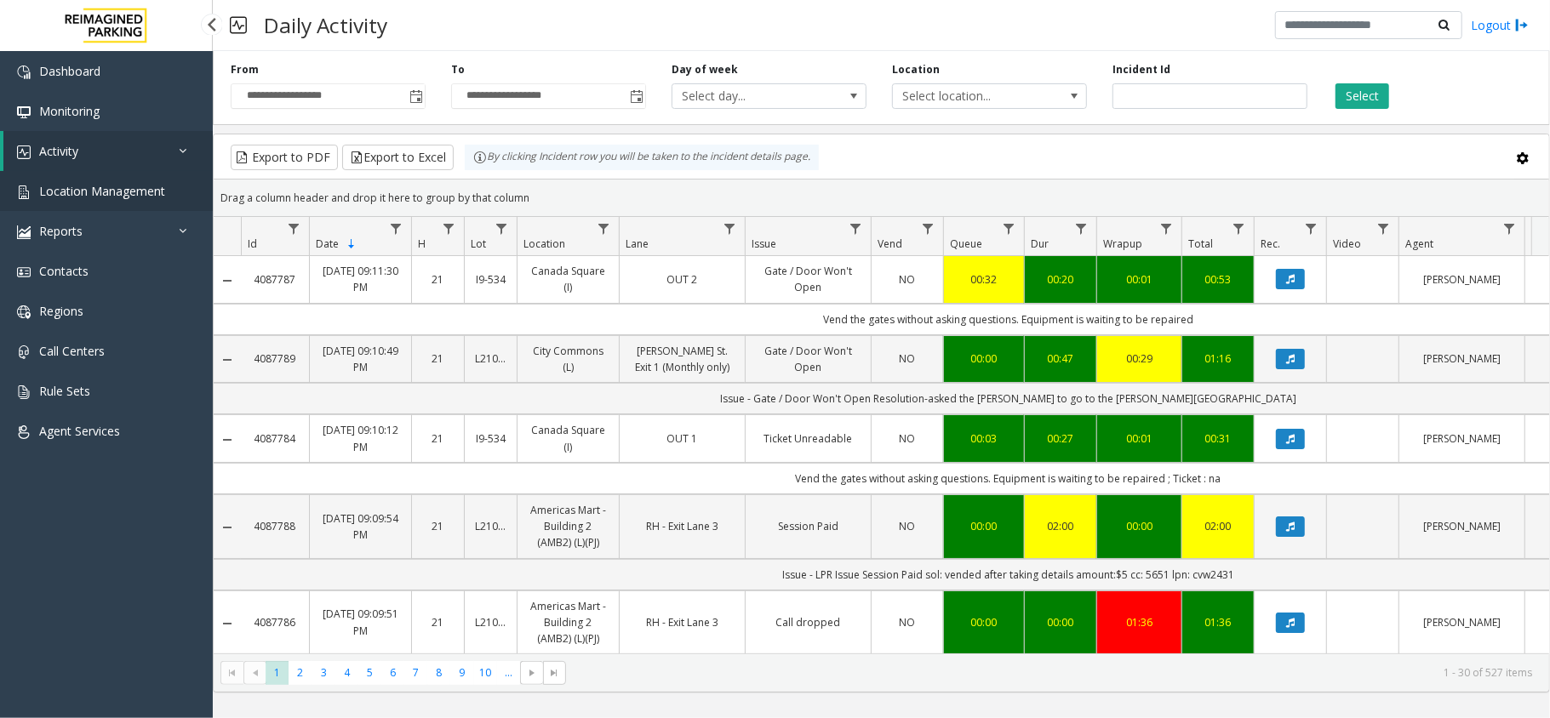
click at [157, 186] on span "Location Management" at bounding box center [102, 191] width 126 height 16
click at [127, 203] on link "Location Management" at bounding box center [106, 191] width 213 height 40
click at [130, 192] on span "Location Management" at bounding box center [102, 191] width 126 height 16
click at [144, 188] on app-root "**********" at bounding box center [775, 359] width 1550 height 718
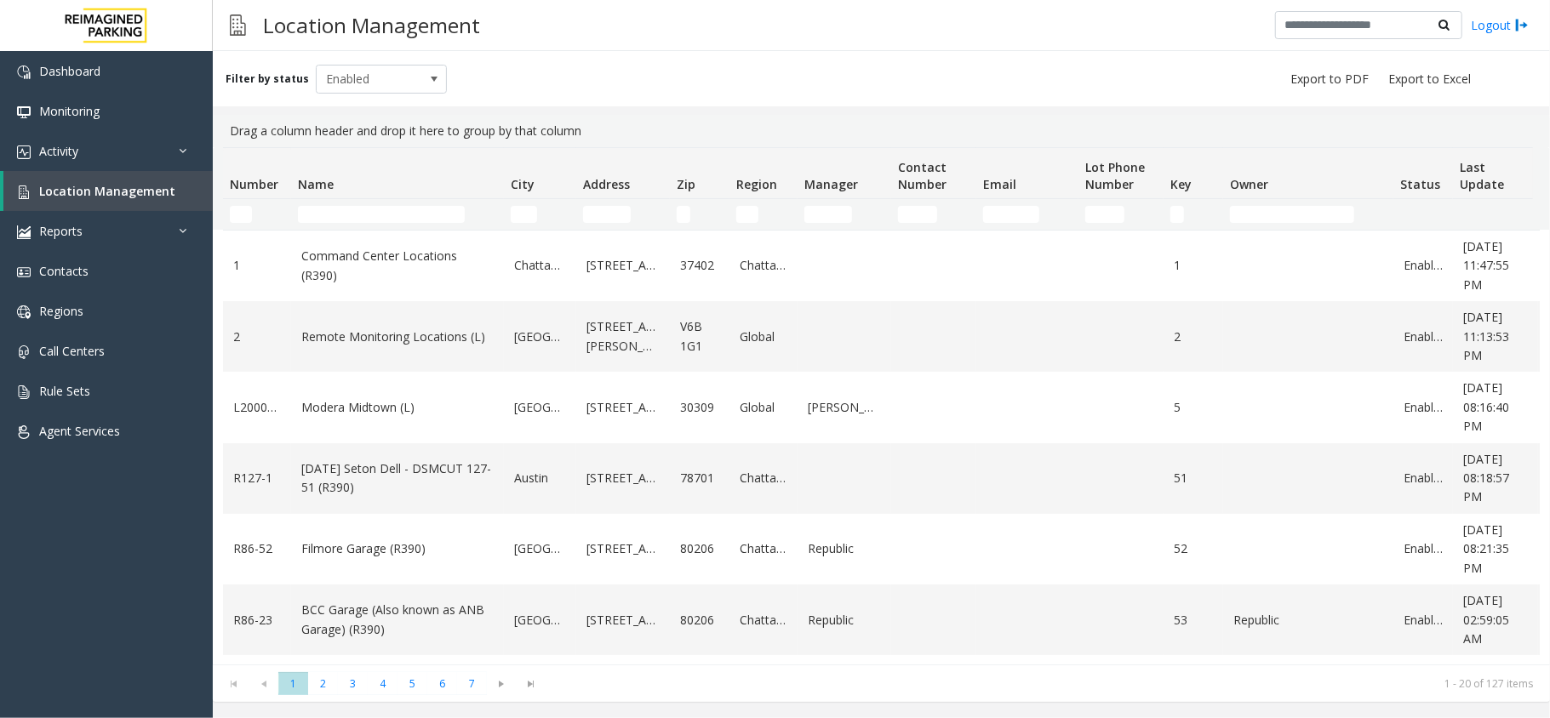
click at [349, 204] on td "Name Filter" at bounding box center [397, 214] width 213 height 31
click at [351, 220] on input "Name Filter" at bounding box center [381, 214] width 167 height 17
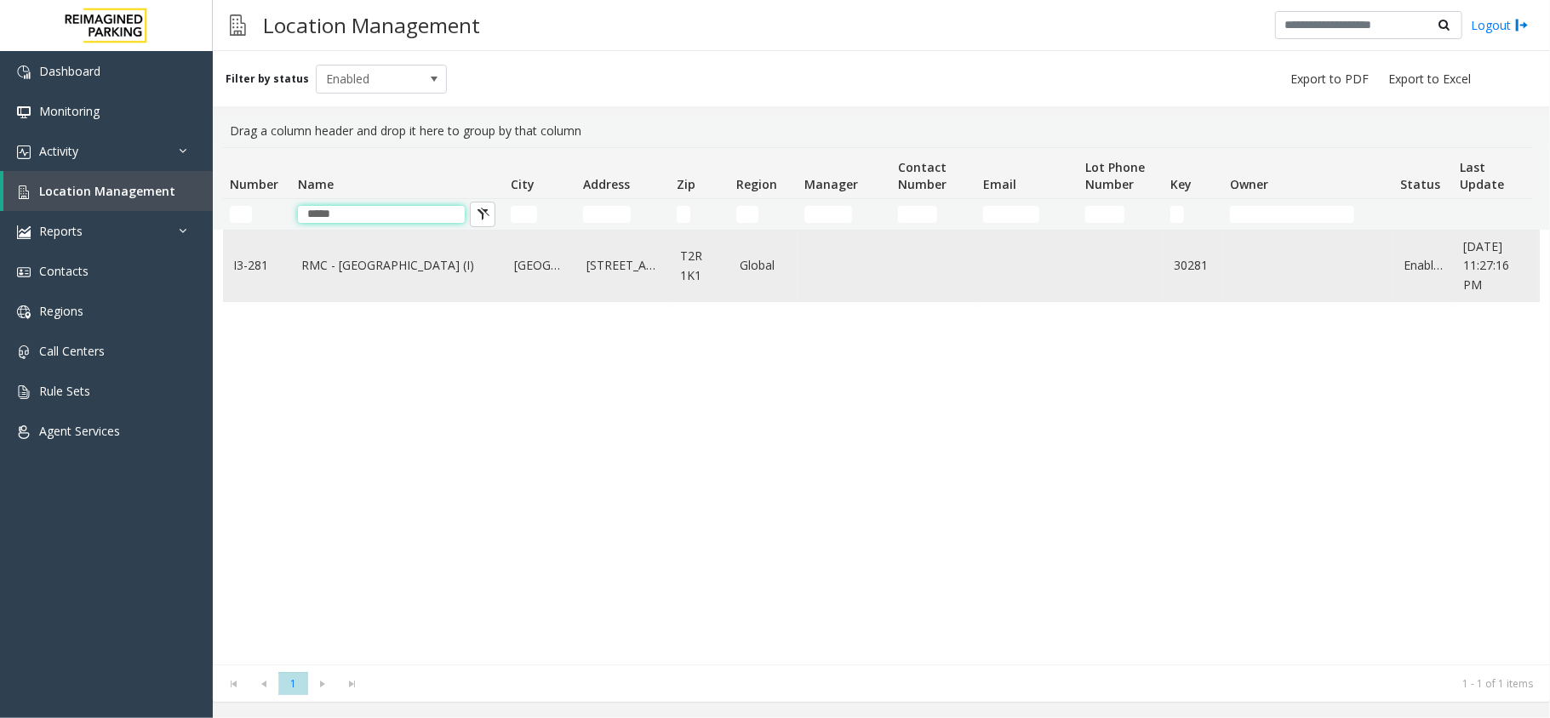
type input "*****"
click at [347, 270] on link "RMC - [GEOGRAPHIC_DATA] (I)" at bounding box center [397, 265] width 192 height 19
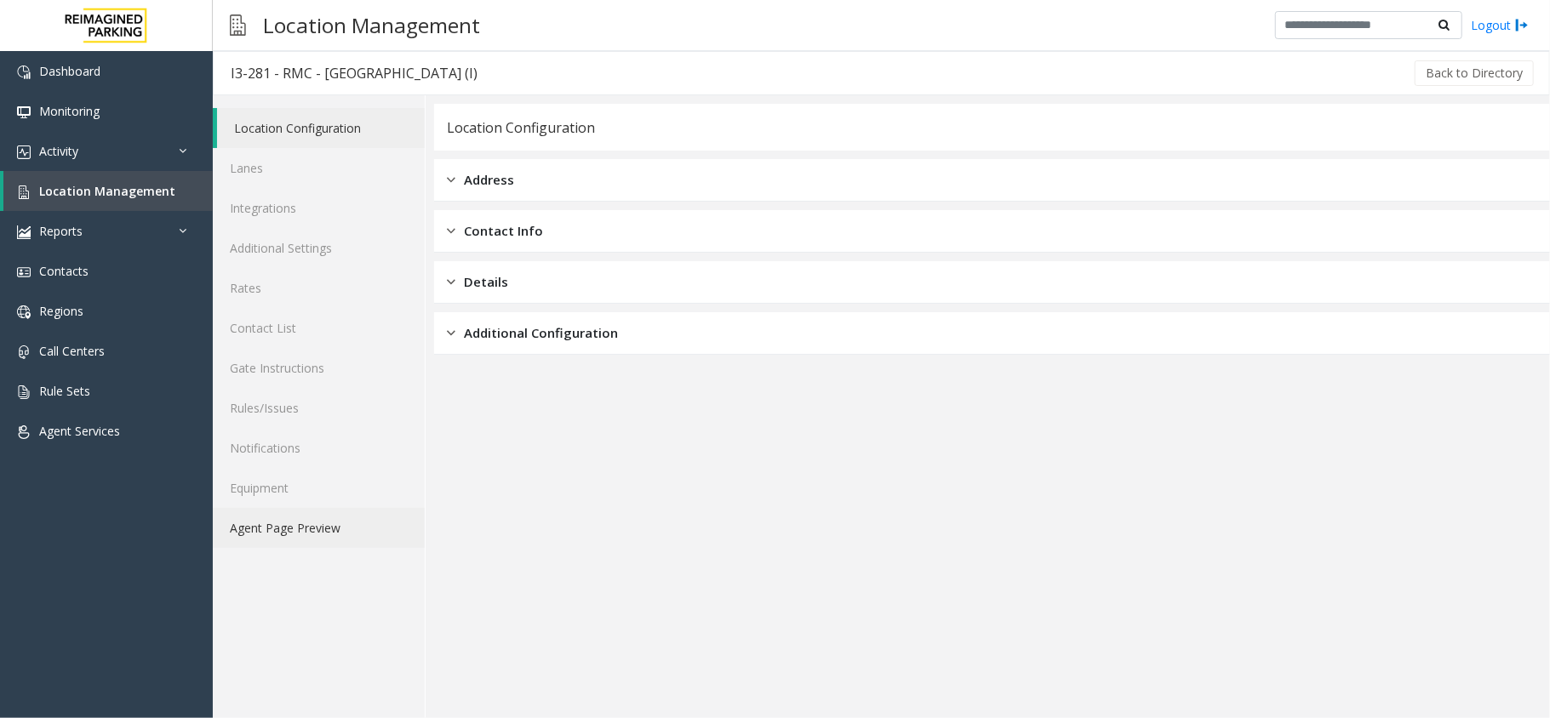
click at [342, 519] on link "Agent Page Preview" at bounding box center [319, 528] width 212 height 40
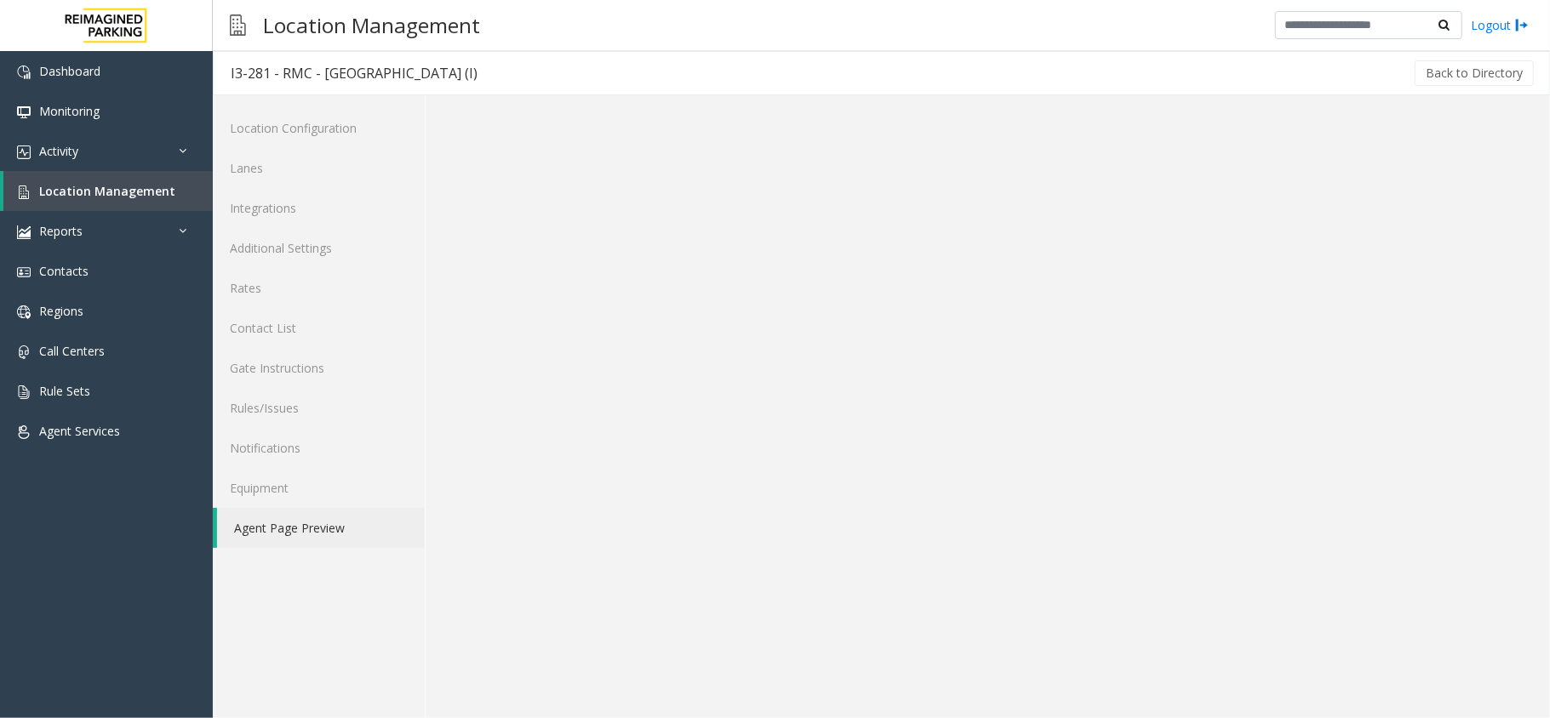
click at [342, 519] on link "Agent Page Preview" at bounding box center [321, 528] width 208 height 40
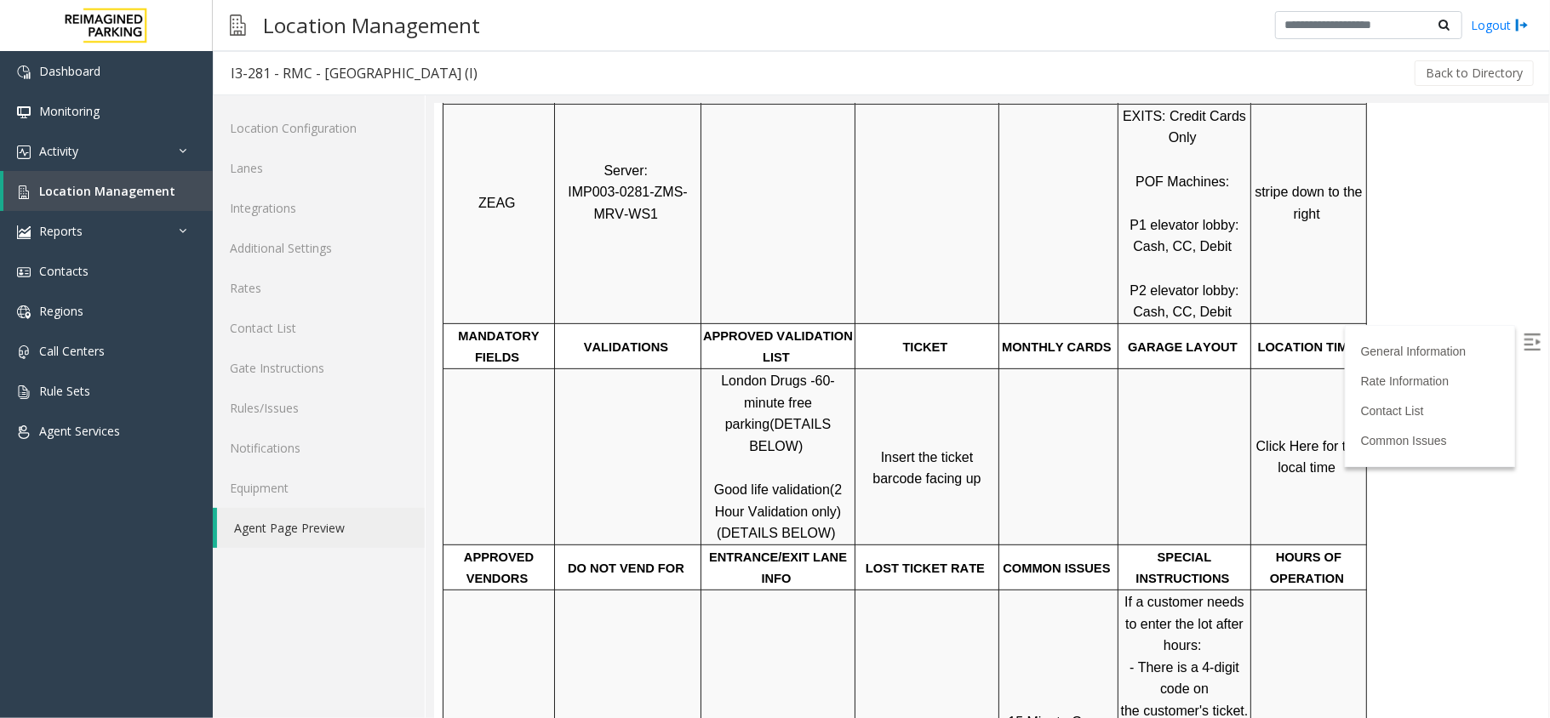
scroll to position [454, 0]
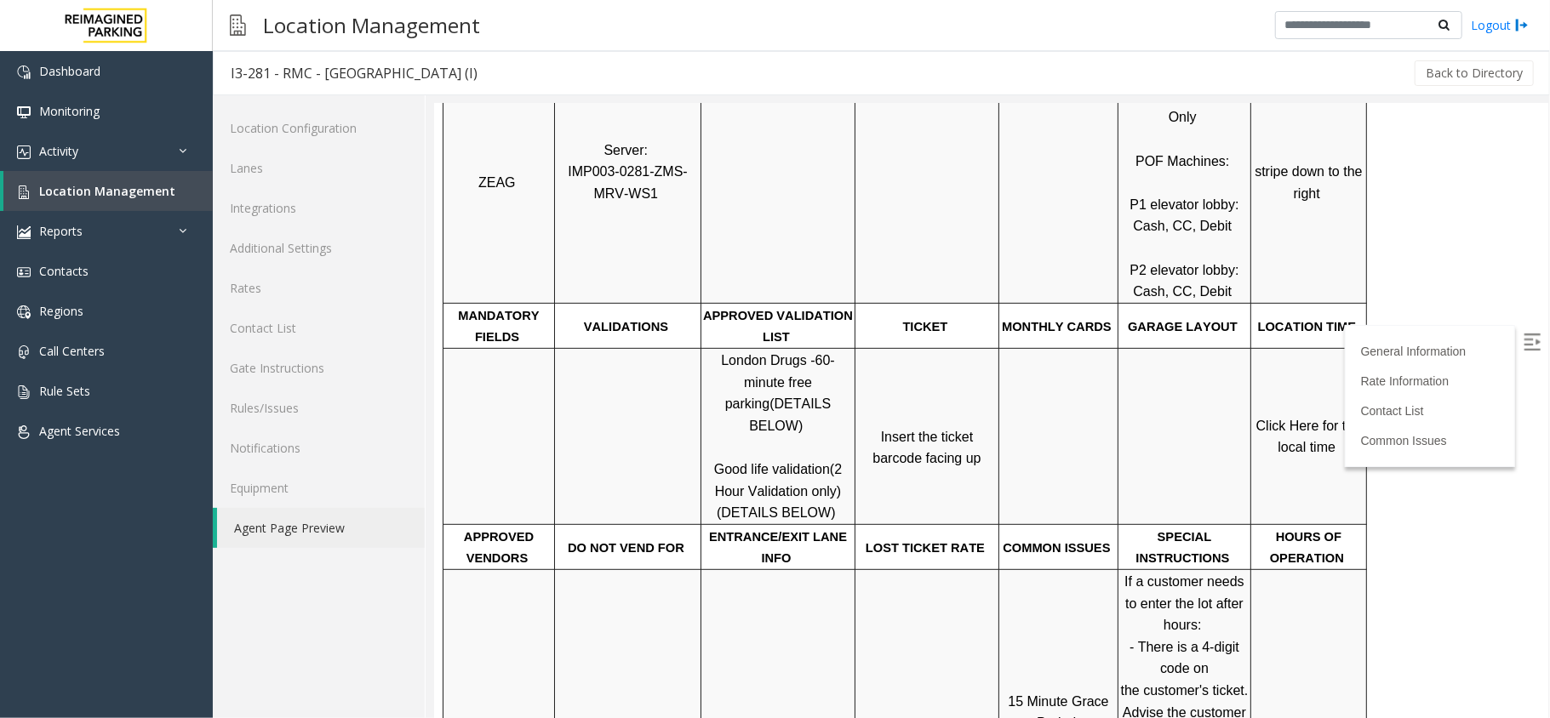
click at [1523, 334] on img at bounding box center [1531, 341] width 17 height 17
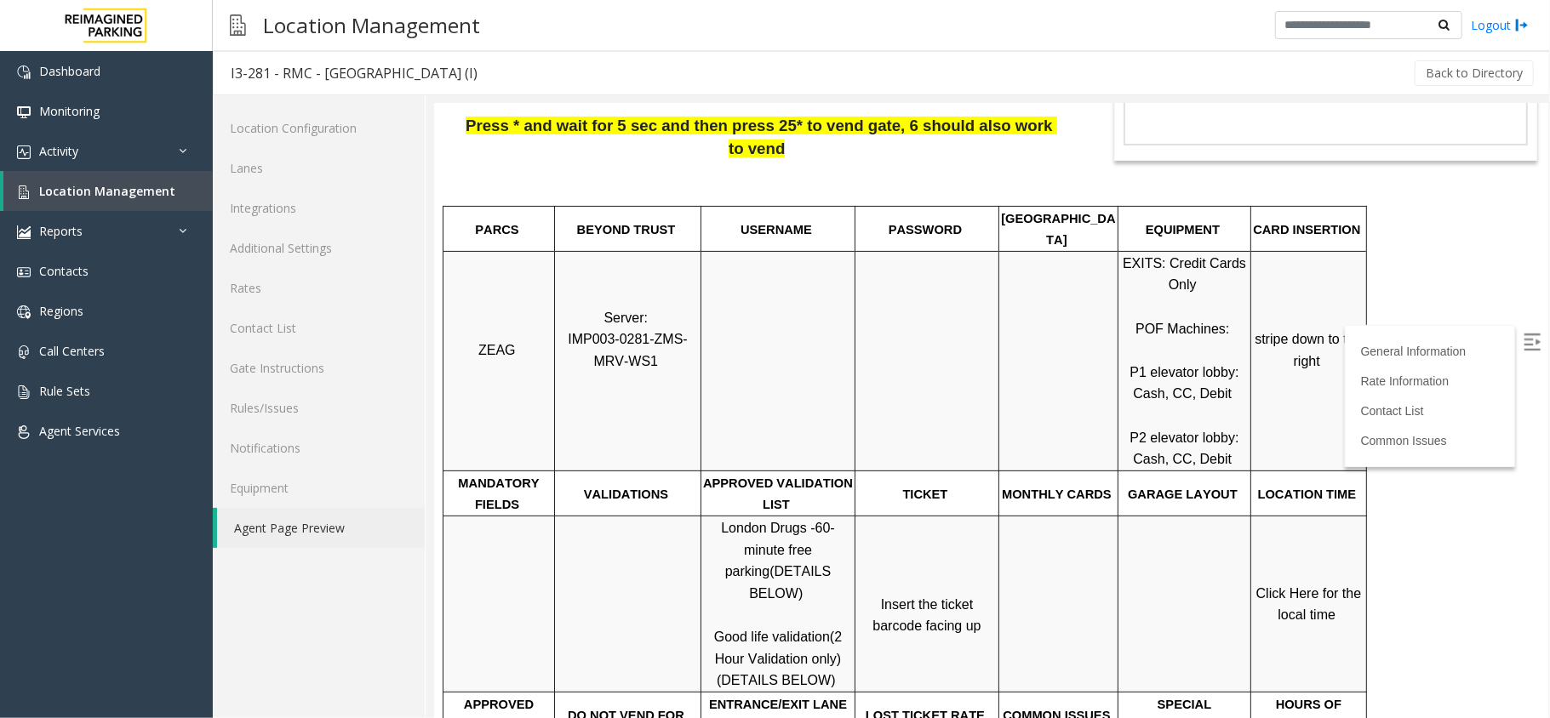
scroll to position [113, 0]
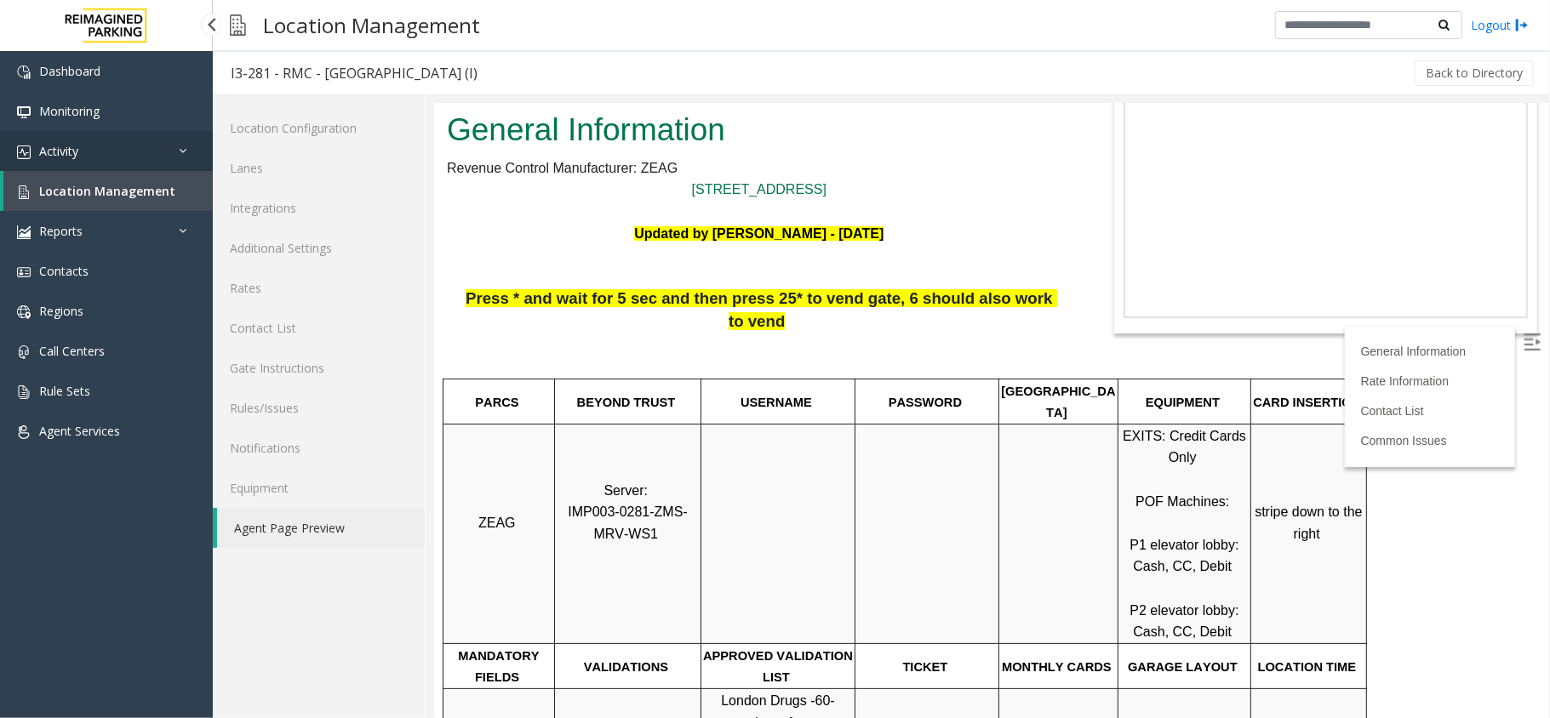
click at [147, 138] on link "Activity" at bounding box center [106, 151] width 213 height 40
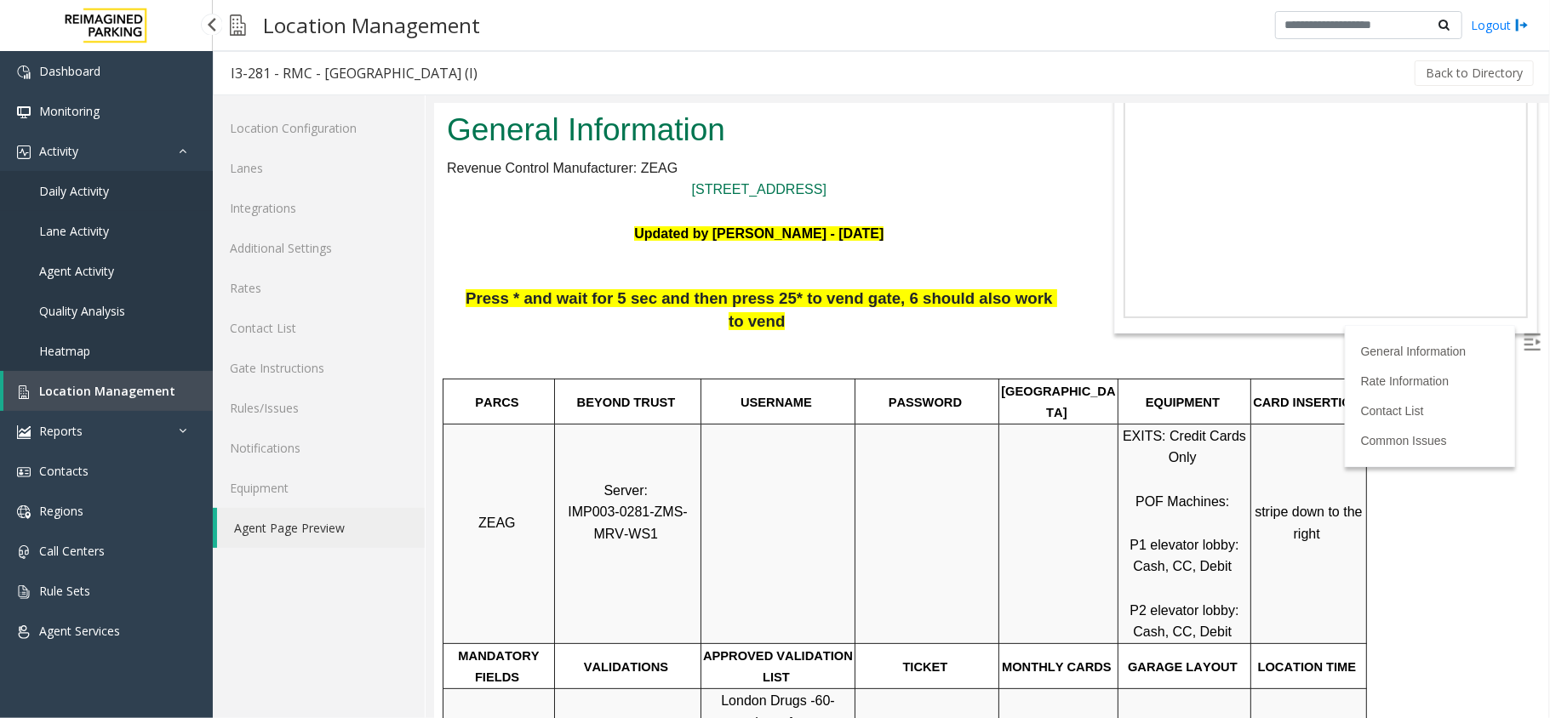
click at [143, 186] on link "Daily Activity" at bounding box center [106, 191] width 213 height 40
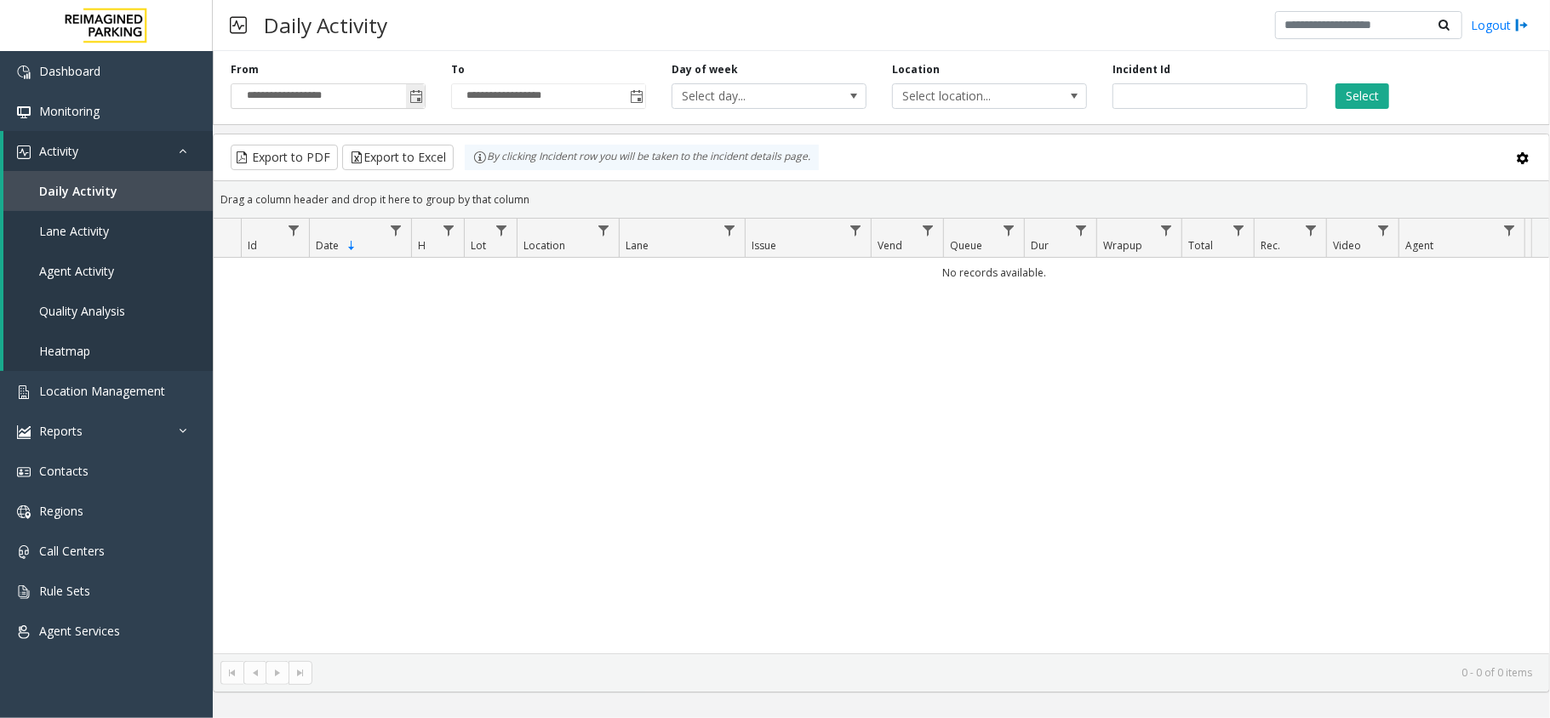
click at [410, 89] on span "Toggle popup" at bounding box center [415, 96] width 19 height 27
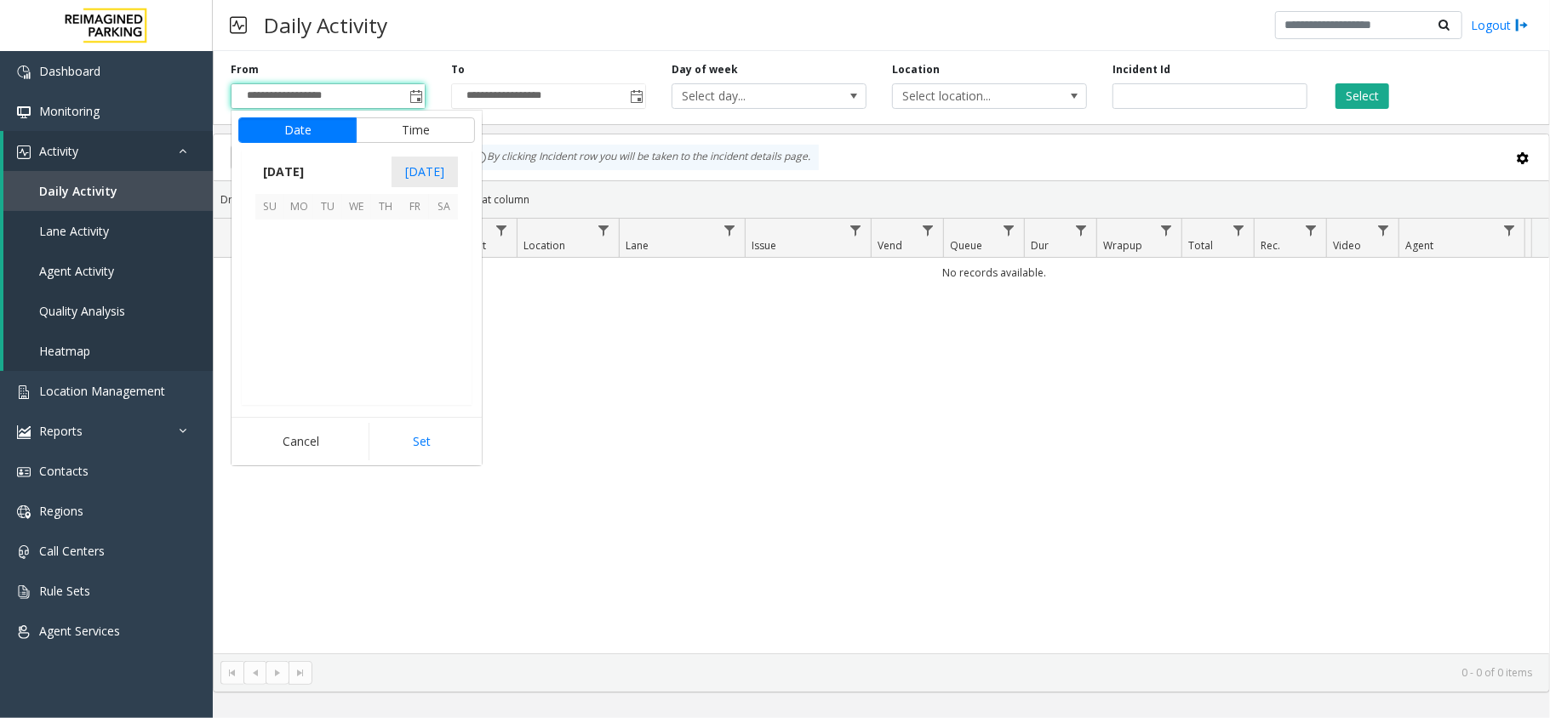
scroll to position [305454, 0]
click at [430, 322] on span "27" at bounding box center [443, 320] width 29 height 29
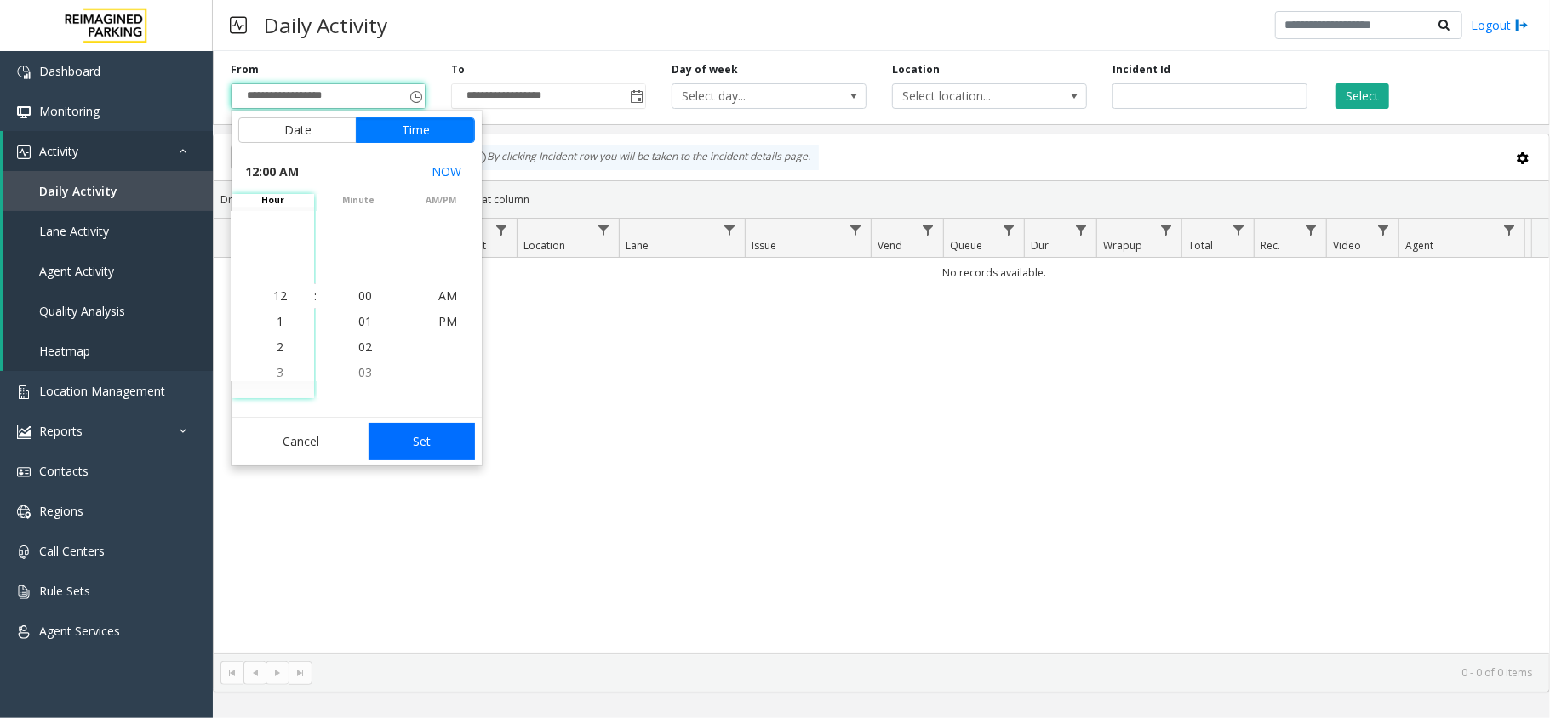
click at [443, 431] on button "Set" at bounding box center [422, 441] width 107 height 37
type input "**********"
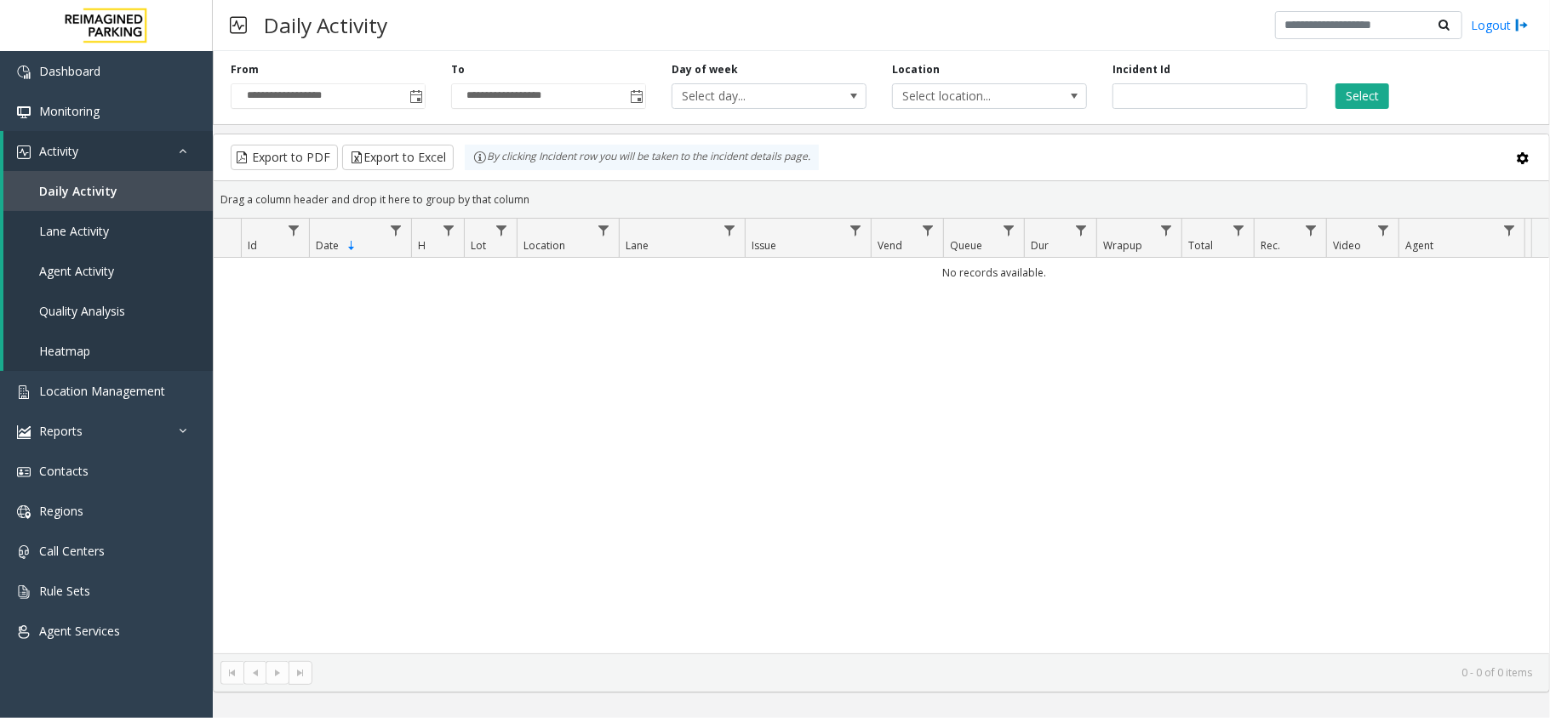
click at [1349, 61] on div "**********" at bounding box center [881, 84] width 1337 height 81
click at [1349, 83] on button "Select" at bounding box center [1362, 96] width 54 height 26
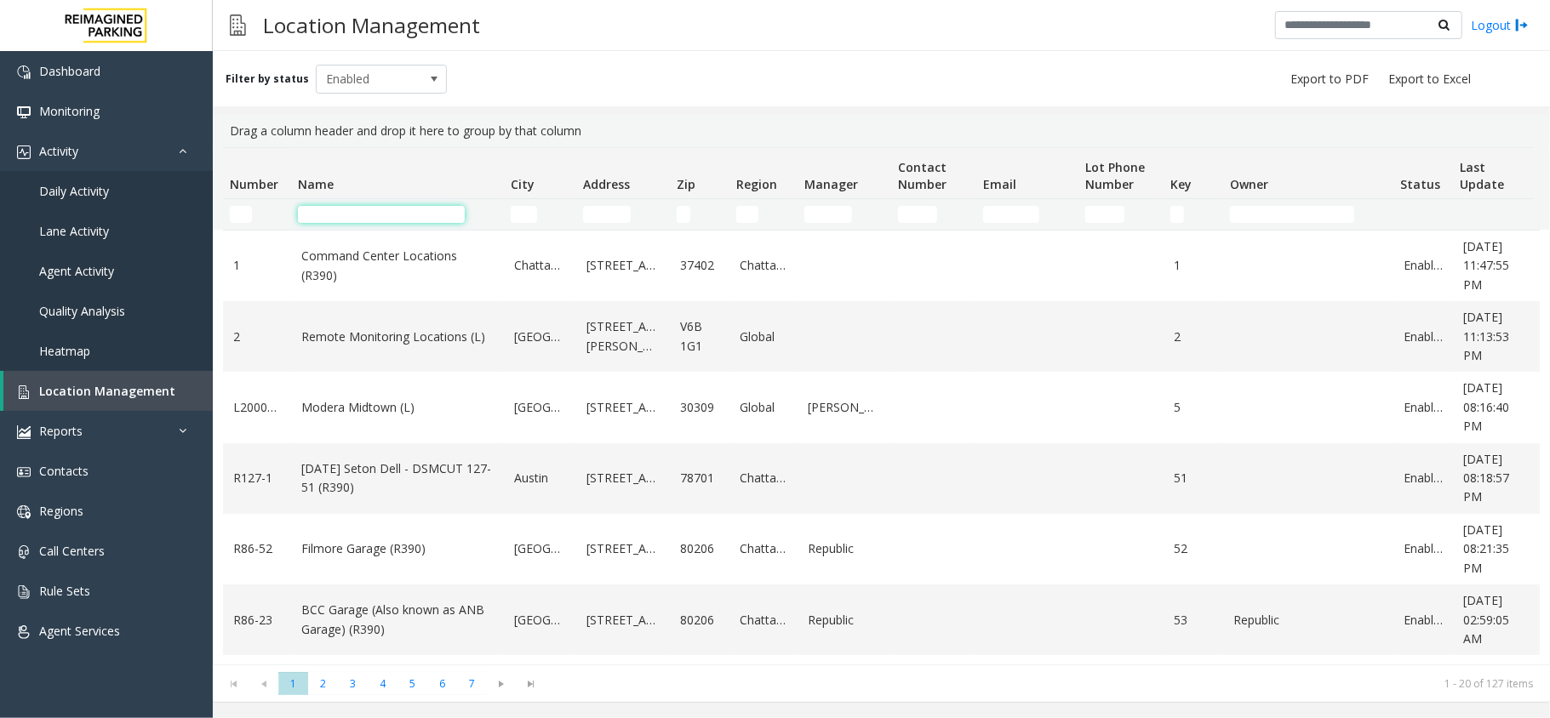
click at [359, 218] on input "Name Filter" at bounding box center [381, 214] width 167 height 17
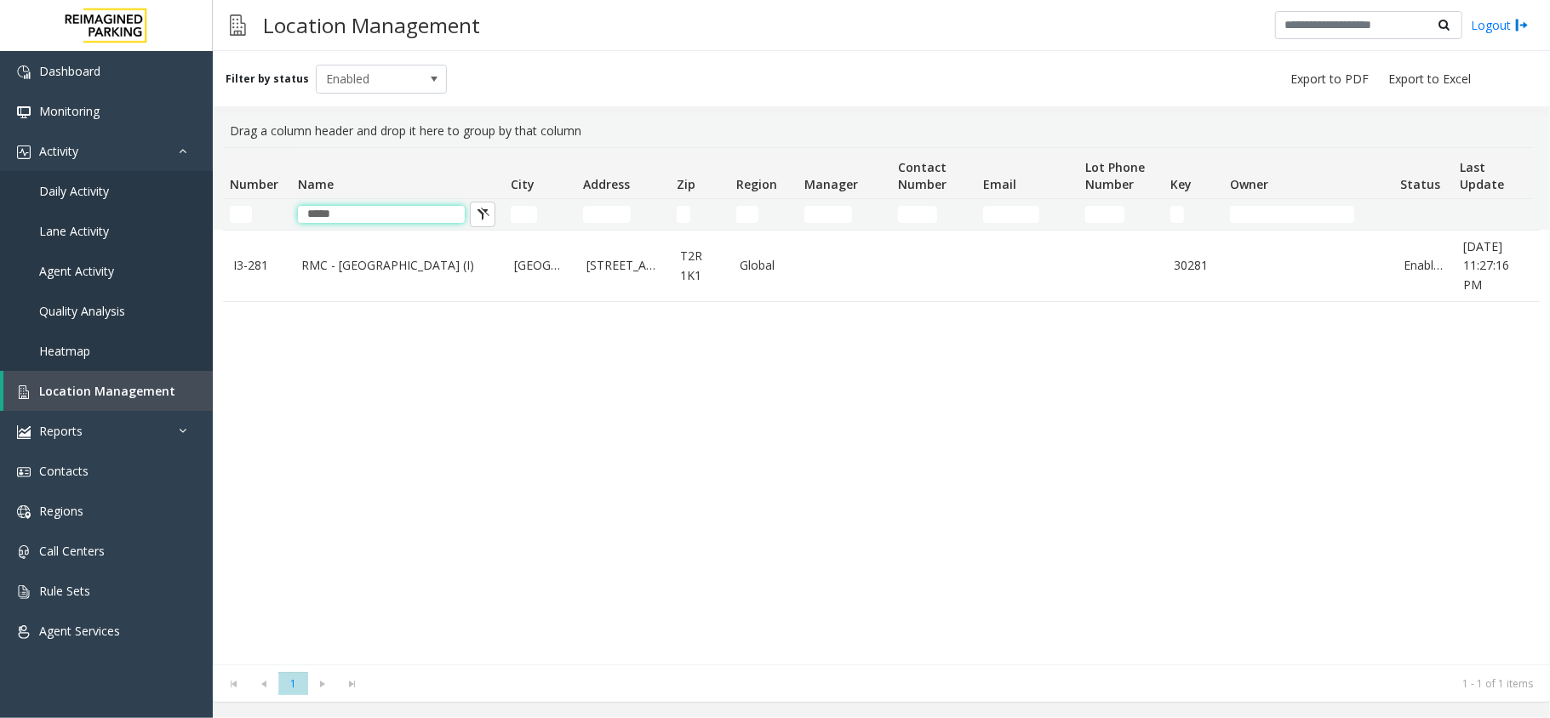
type input "*****"
click at [137, 191] on link "Daily Activity" at bounding box center [106, 191] width 213 height 40
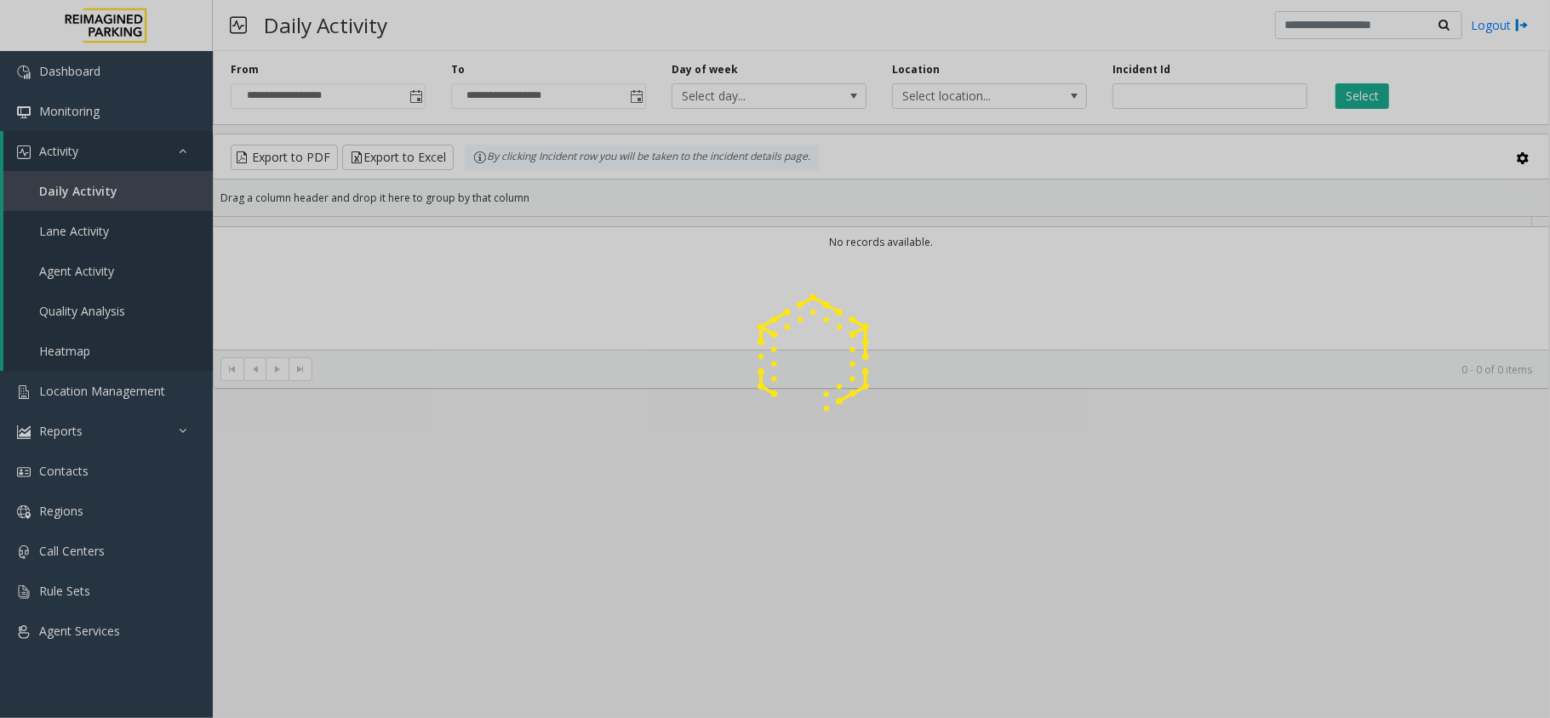
click at [157, 137] on div at bounding box center [775, 359] width 1550 height 718
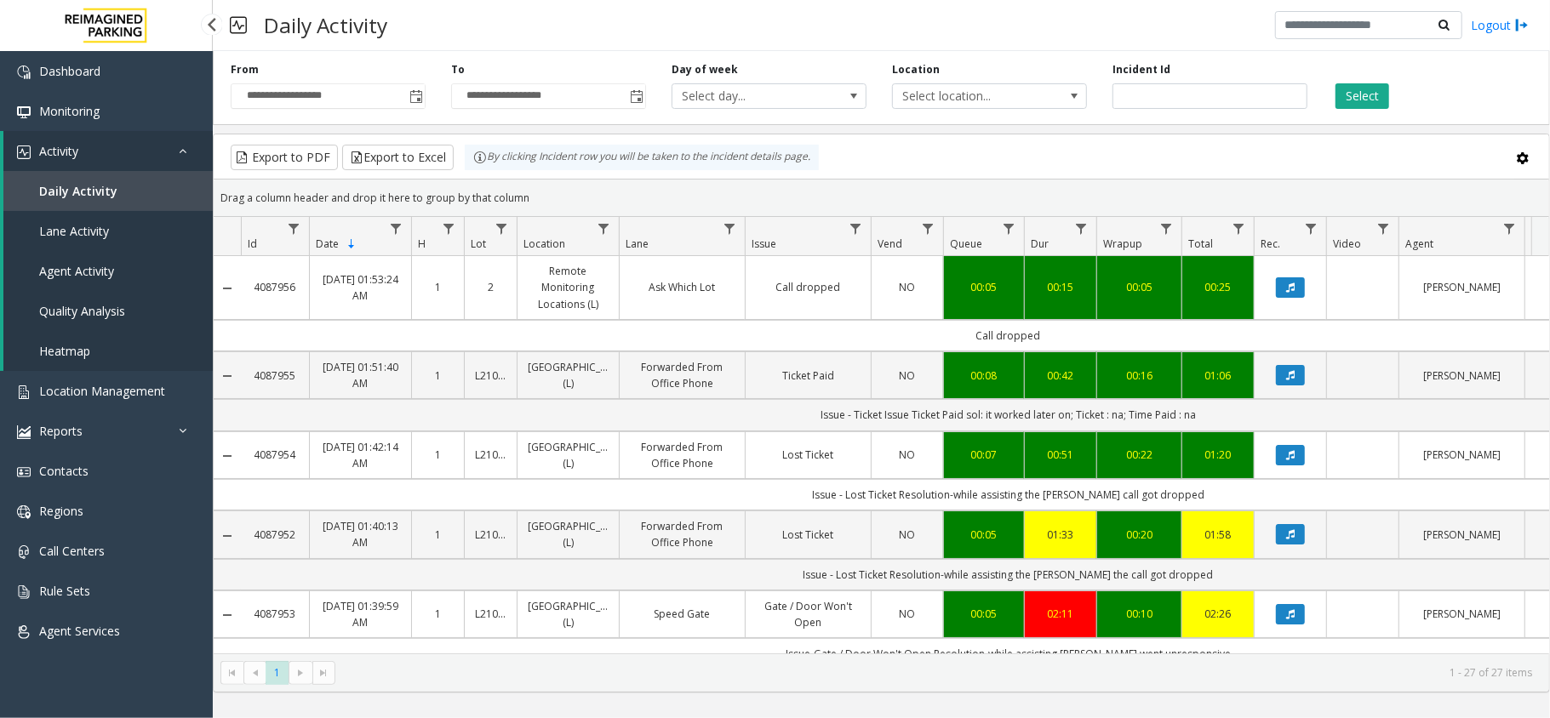
click at [147, 162] on link "Activity" at bounding box center [107, 151] width 209 height 40
